Goal: Find specific page/section: Find specific page/section

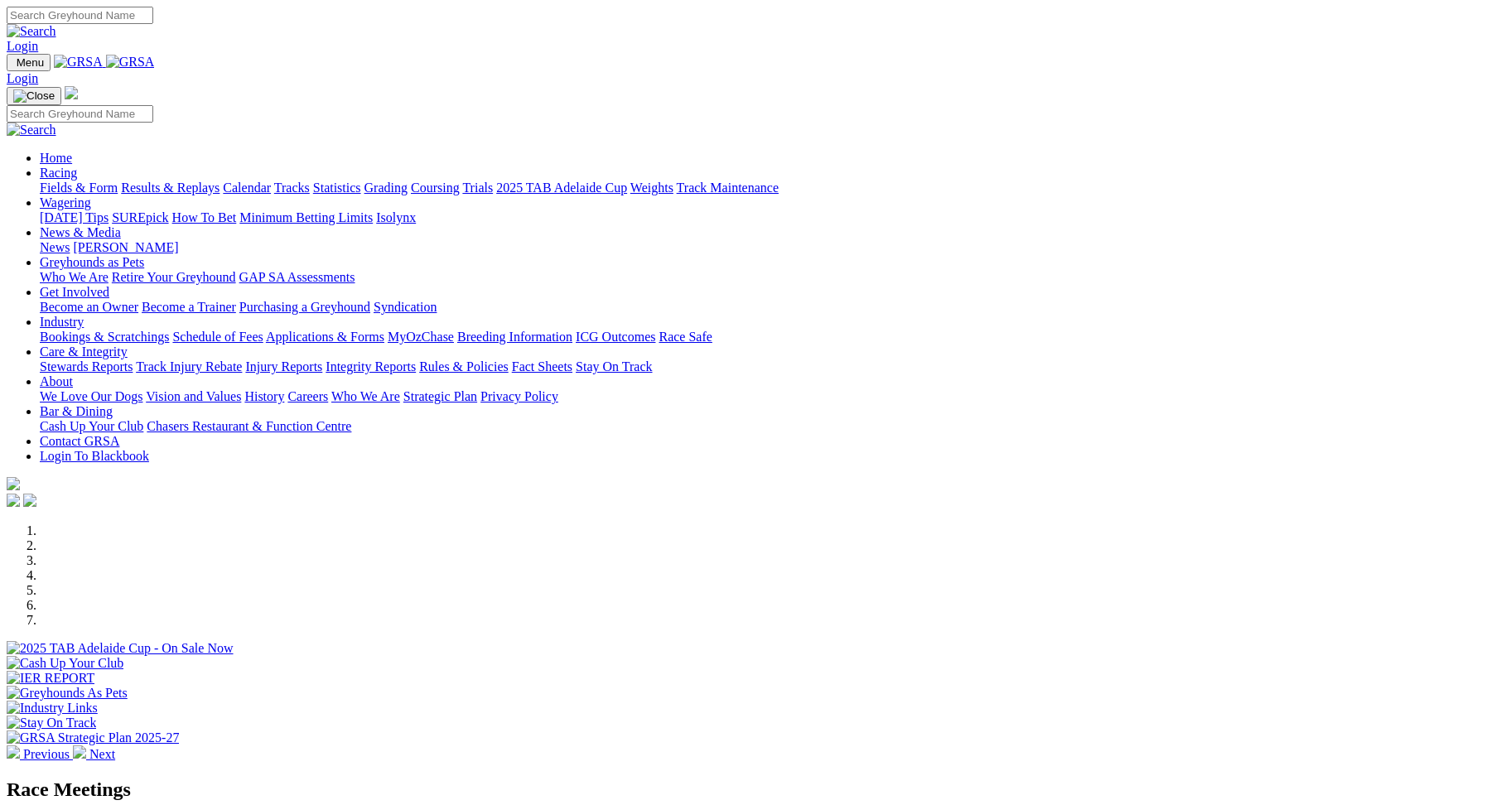
click at [77, 166] on link "Racing" at bounding box center [58, 173] width 37 height 14
click at [118, 181] on link "Fields & Form" at bounding box center [79, 188] width 78 height 14
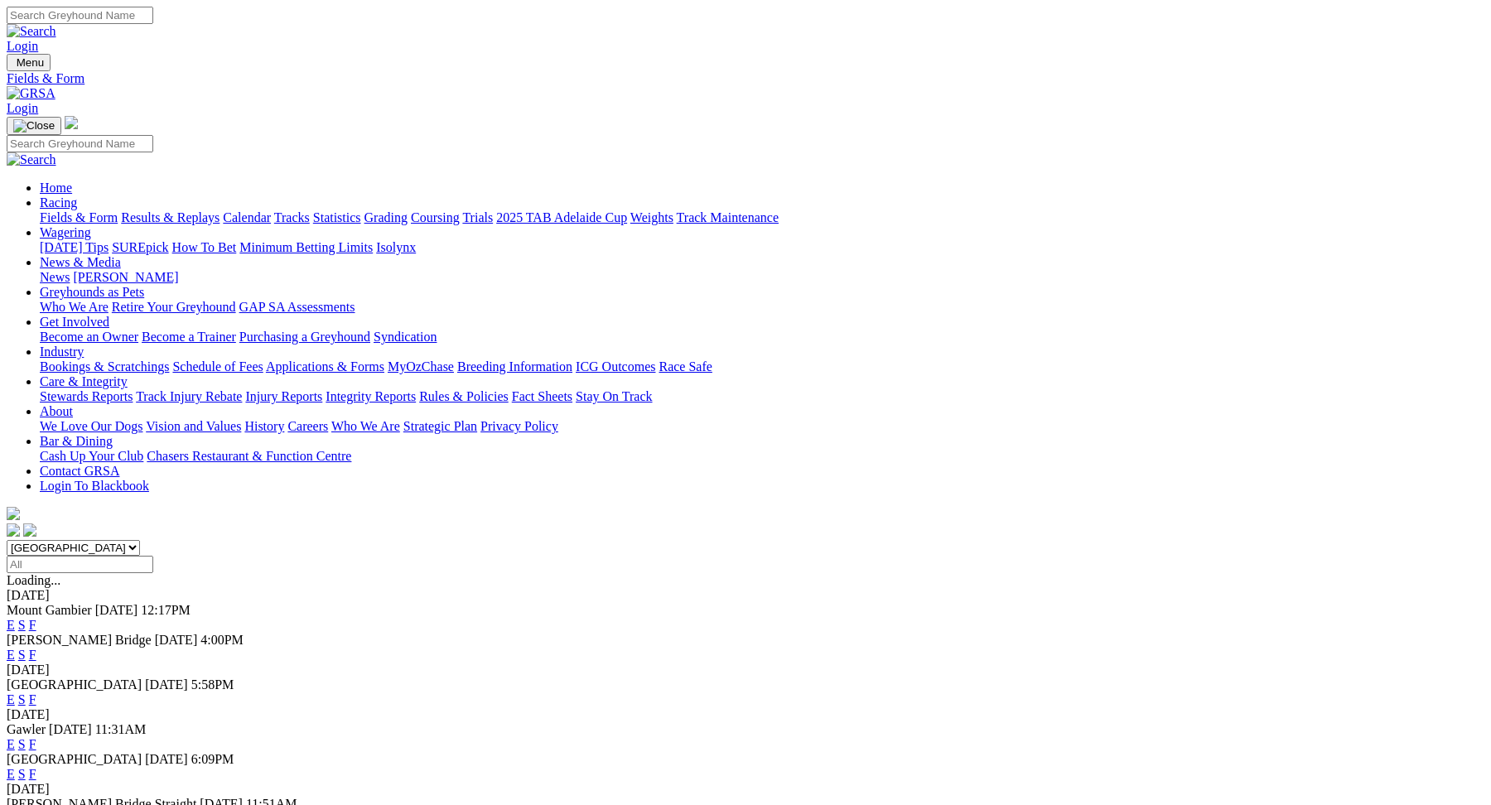
click at [140, 540] on select "[GEOGRAPHIC_DATA] [GEOGRAPHIC_DATA] [GEOGRAPHIC_DATA] [GEOGRAPHIC_DATA] [GEOGRA…" at bounding box center [73, 548] width 133 height 16
select select "QLD"
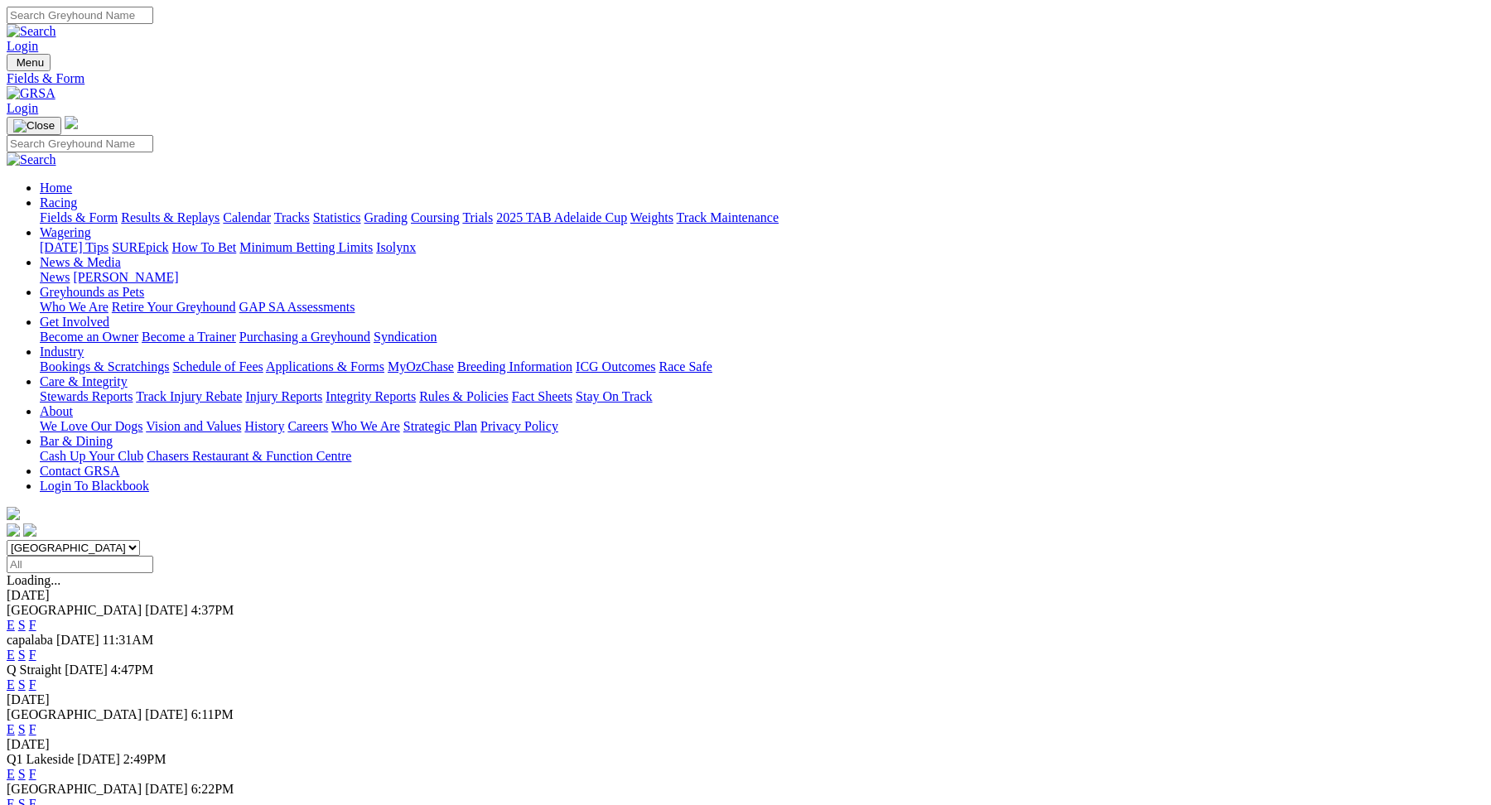
click at [15, 678] on link "E" at bounding box center [11, 685] width 8 height 14
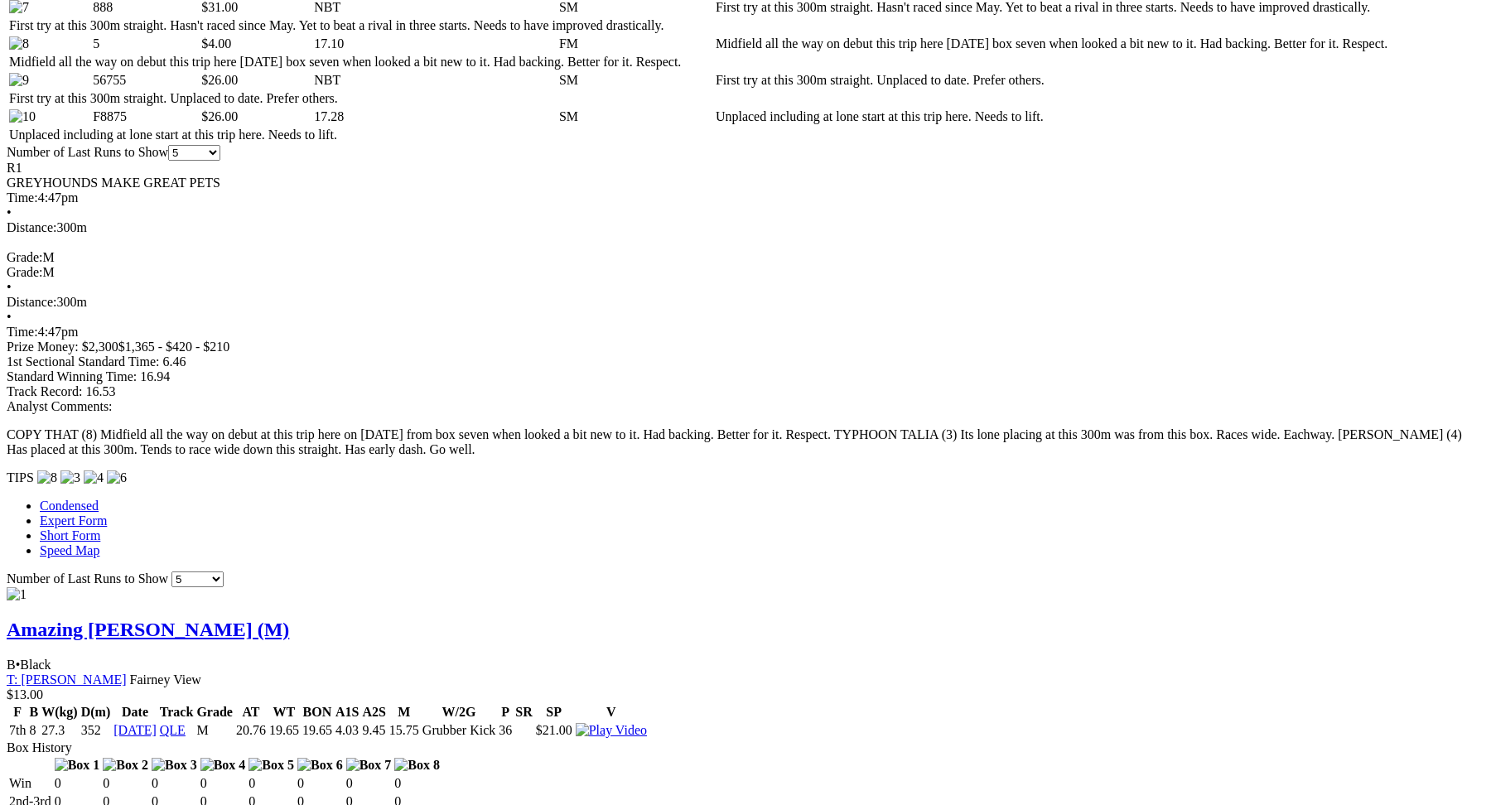
scroll to position [1136, 0]
